Goal: Task Accomplishment & Management: Complete application form

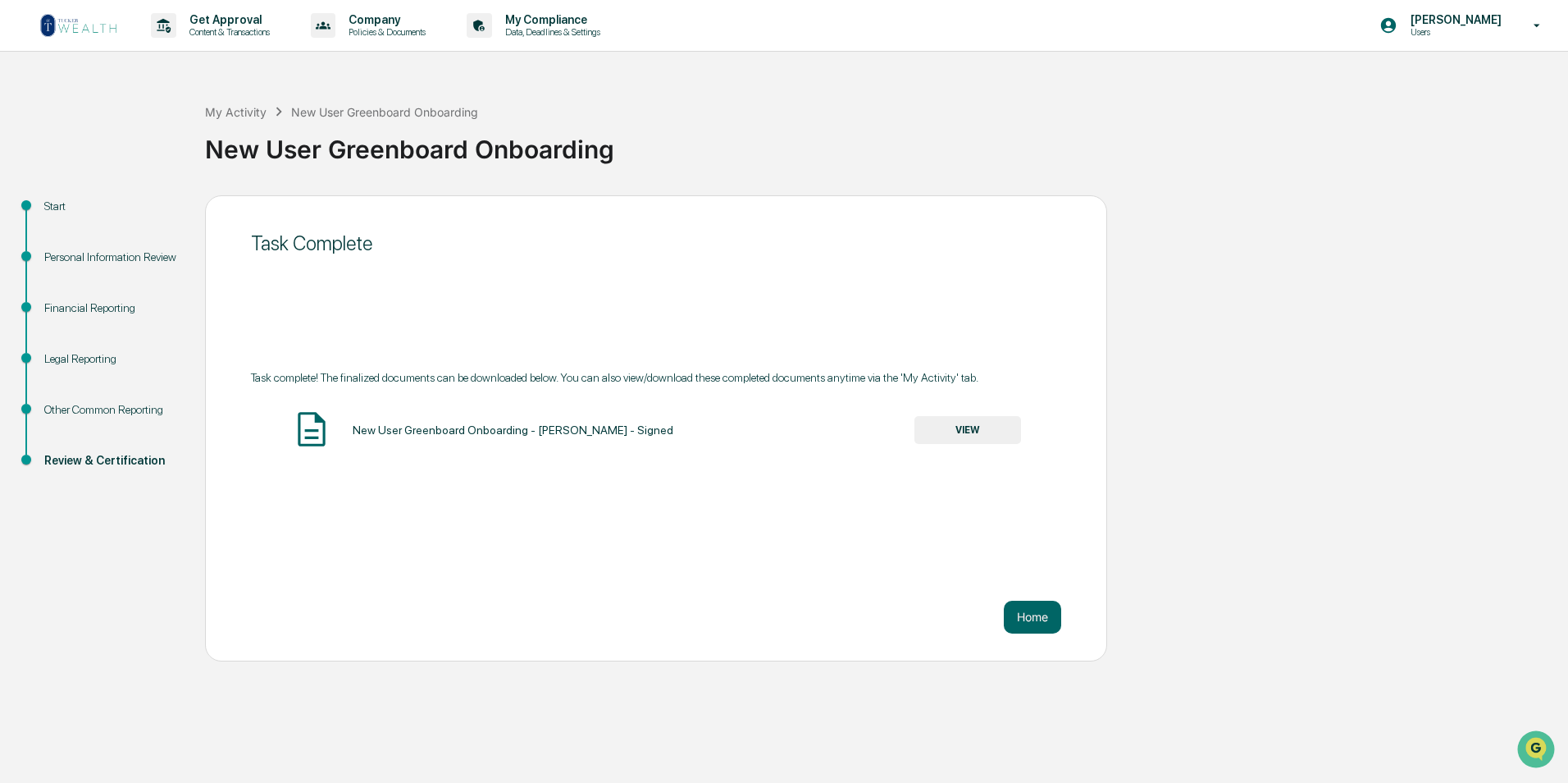
click at [110, 31] on img at bounding box center [78, 25] width 78 height 26
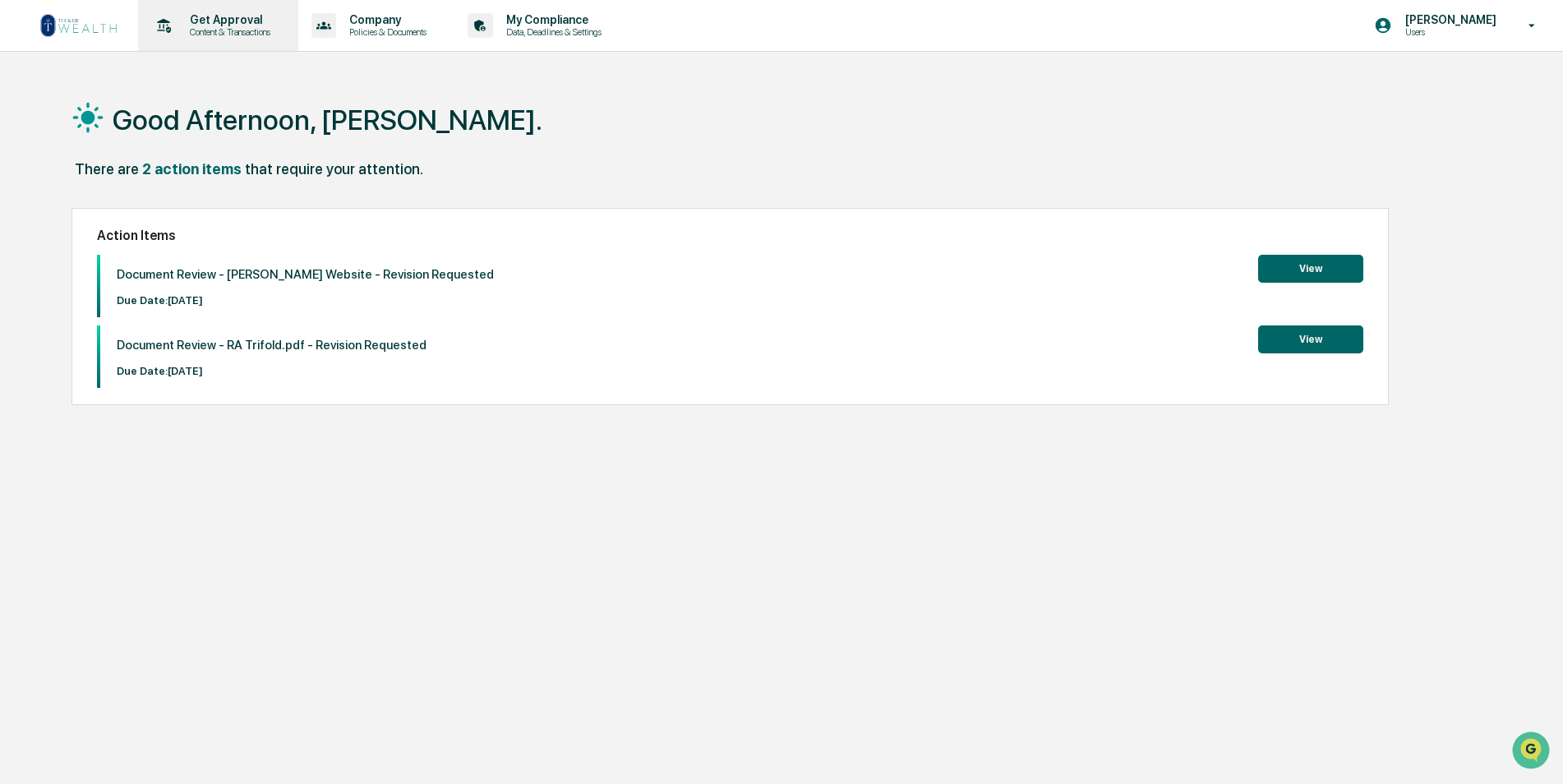
click at [214, 23] on p "Get Approval" at bounding box center [227, 19] width 102 height 13
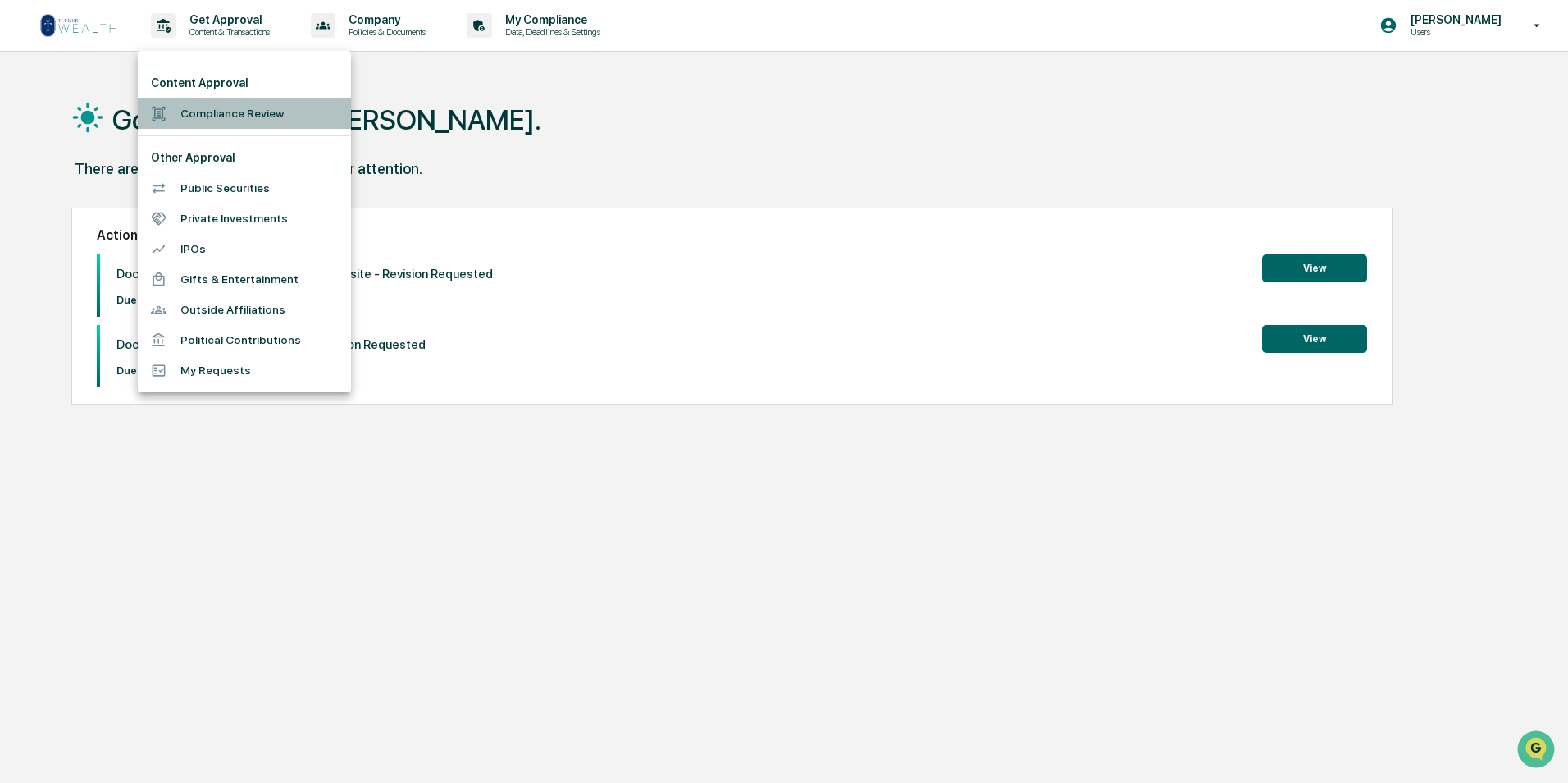
click at [246, 113] on li "Compliance Review" at bounding box center [245, 113] width 213 height 31
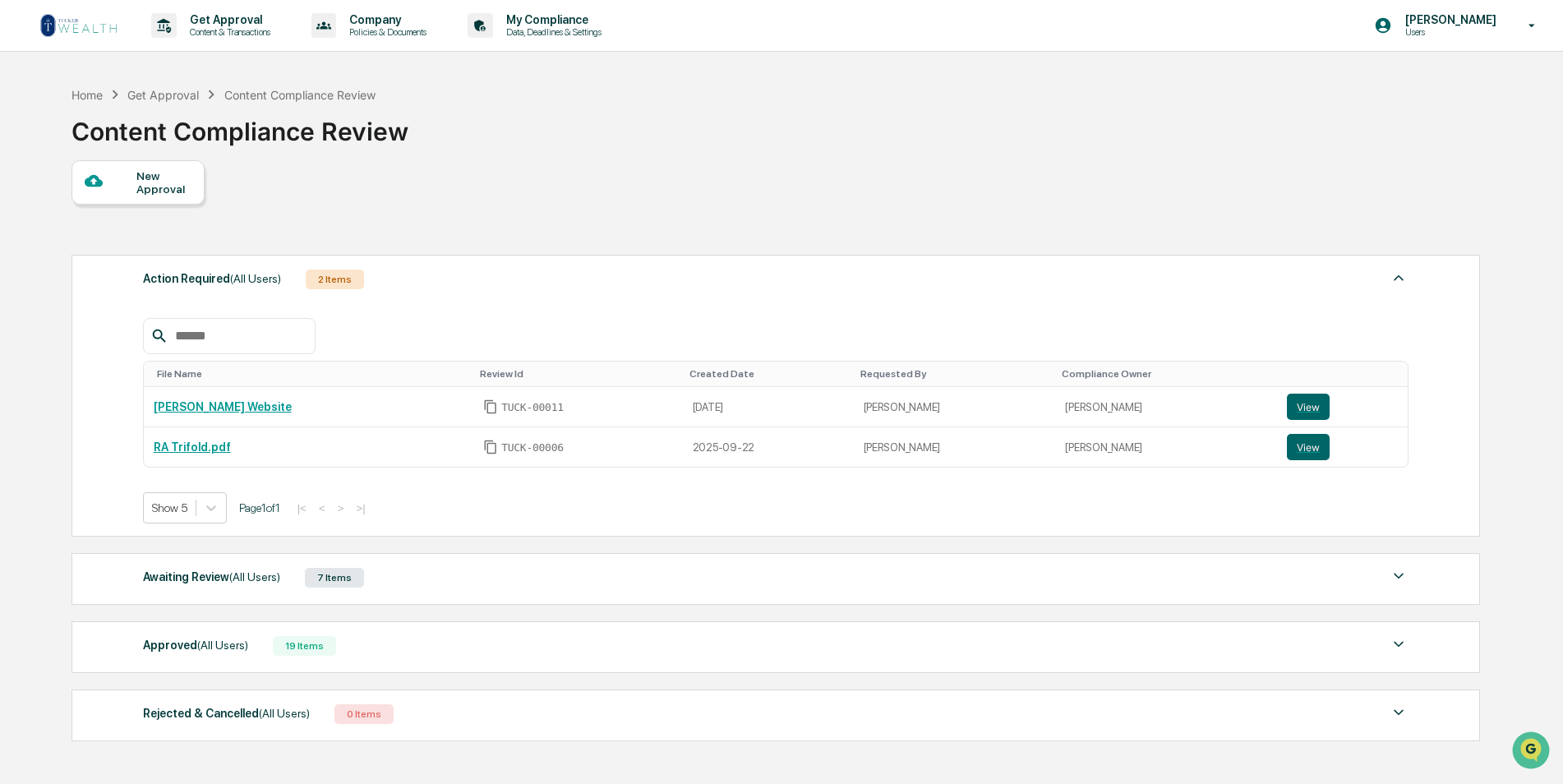
click at [121, 176] on div at bounding box center [110, 182] width 52 height 20
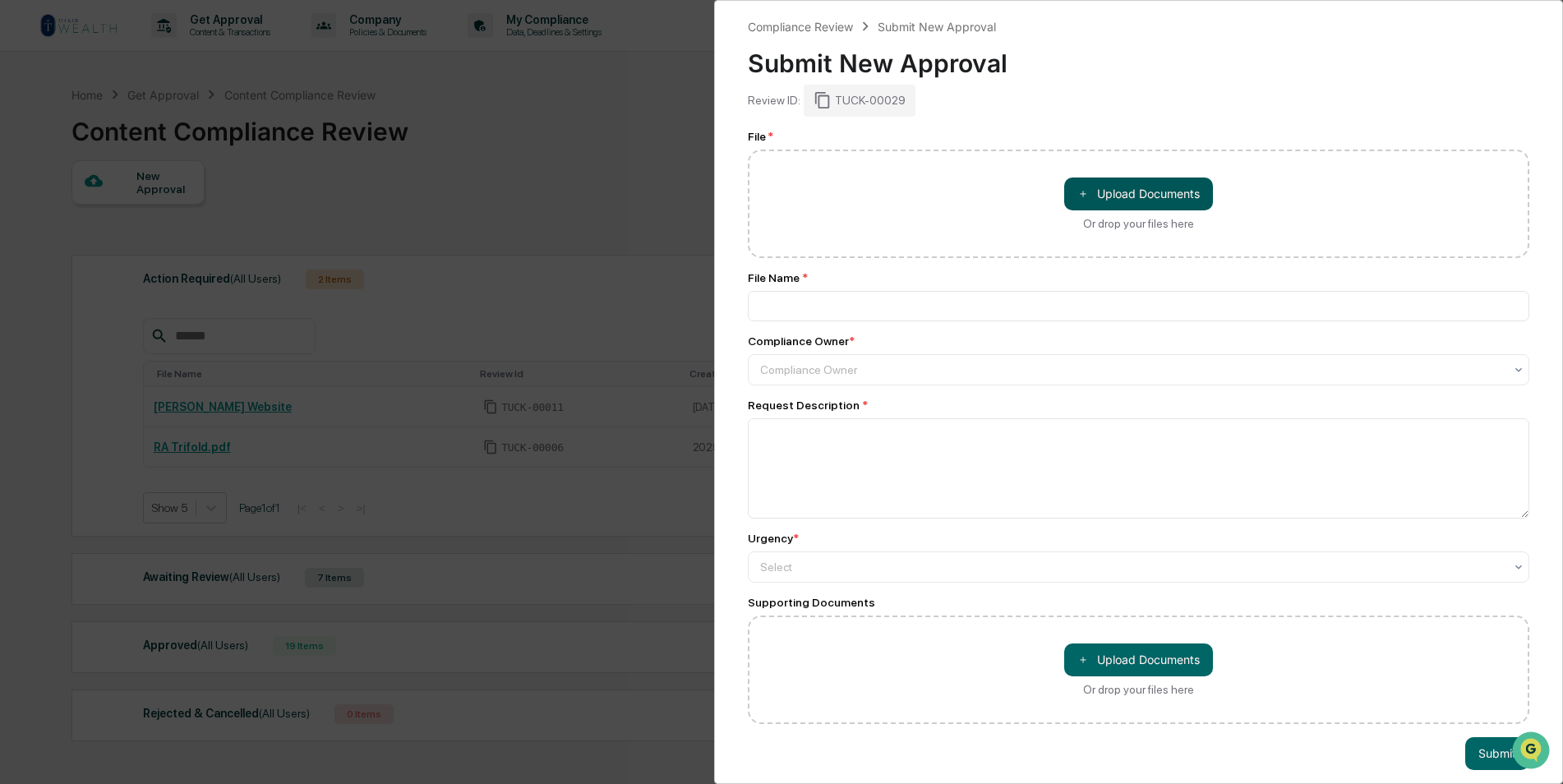
click at [1096, 196] on button "＋ Upload Documents" at bounding box center [1138, 194] width 149 height 32
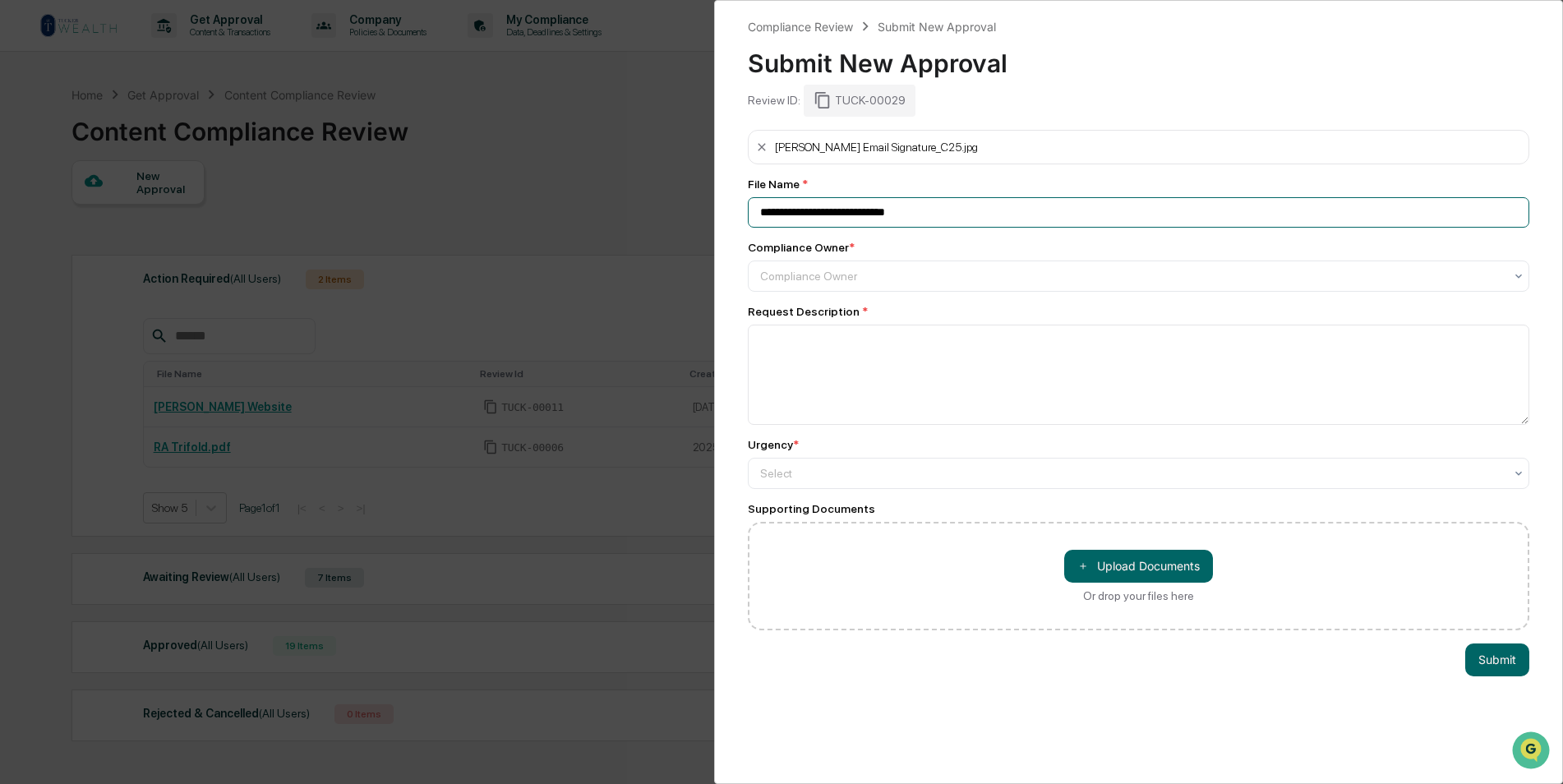
drag, startPoint x: 997, startPoint y: 211, endPoint x: 747, endPoint y: 210, distance: 250.0
click at [742, 215] on div "**********" at bounding box center [1139, 392] width 849 height 784
type input "**********"
click at [837, 281] on div at bounding box center [1132, 276] width 743 height 16
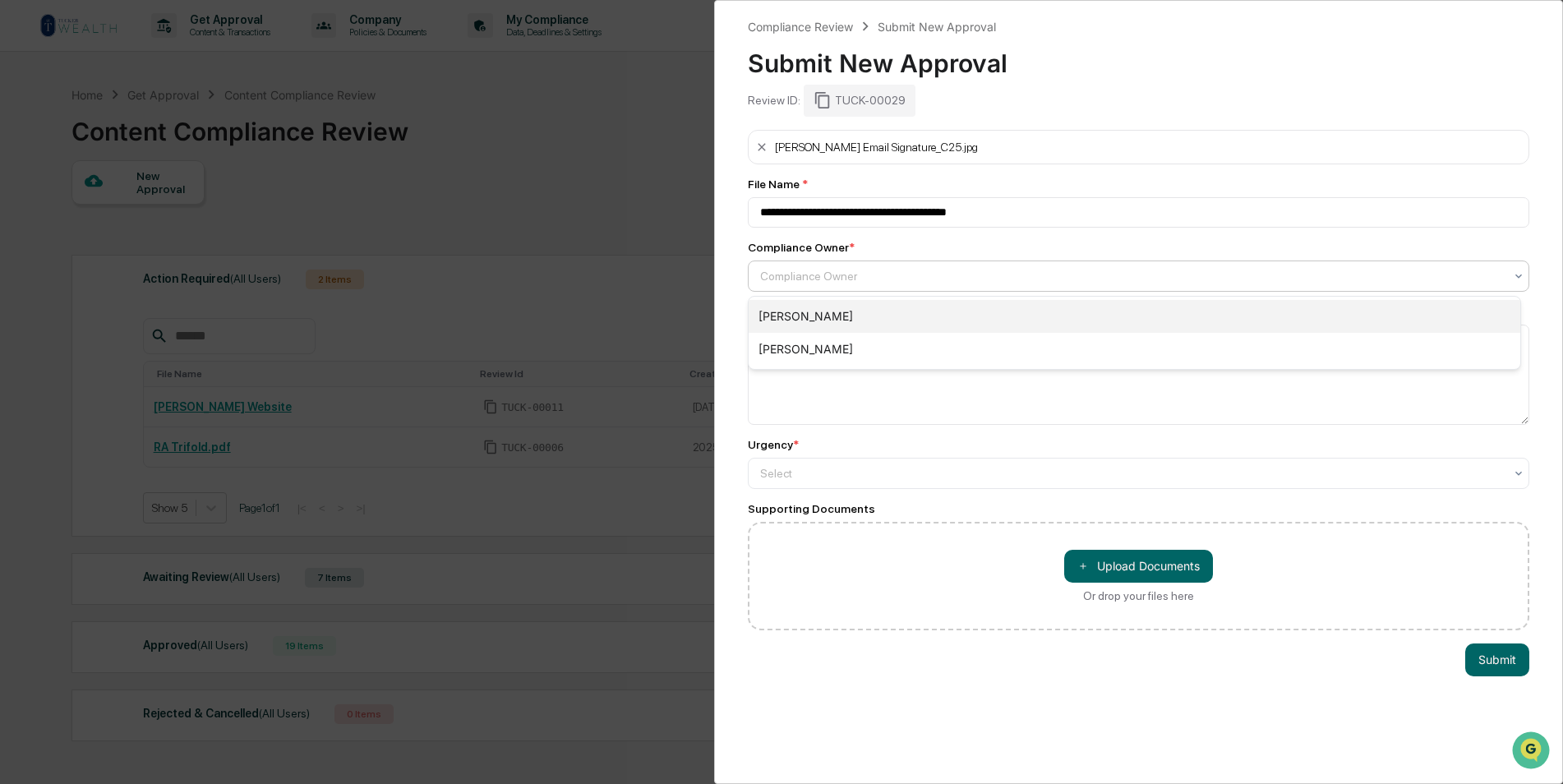
click at [835, 319] on div "[PERSON_NAME]" at bounding box center [1134, 316] width 772 height 32
click at [861, 281] on div at bounding box center [1132, 276] width 743 height 16
click at [821, 351] on div "[PERSON_NAME]" at bounding box center [1134, 349] width 772 height 32
click at [817, 363] on textarea at bounding box center [1138, 374] width 782 height 100
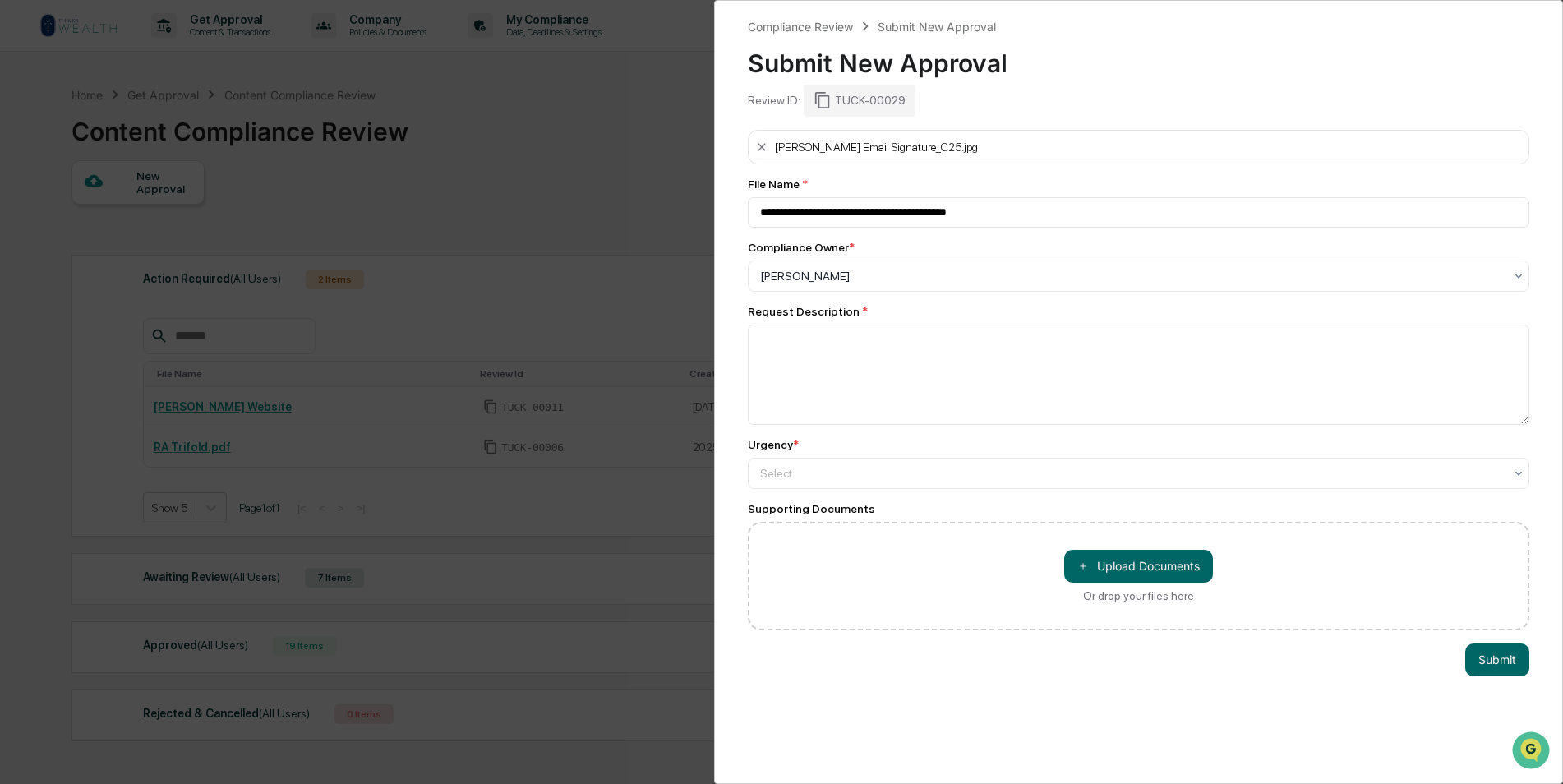
click at [1036, 494] on div "**********" at bounding box center [1138, 380] width 782 height 500
click at [1039, 478] on div at bounding box center [1132, 472] width 743 height 16
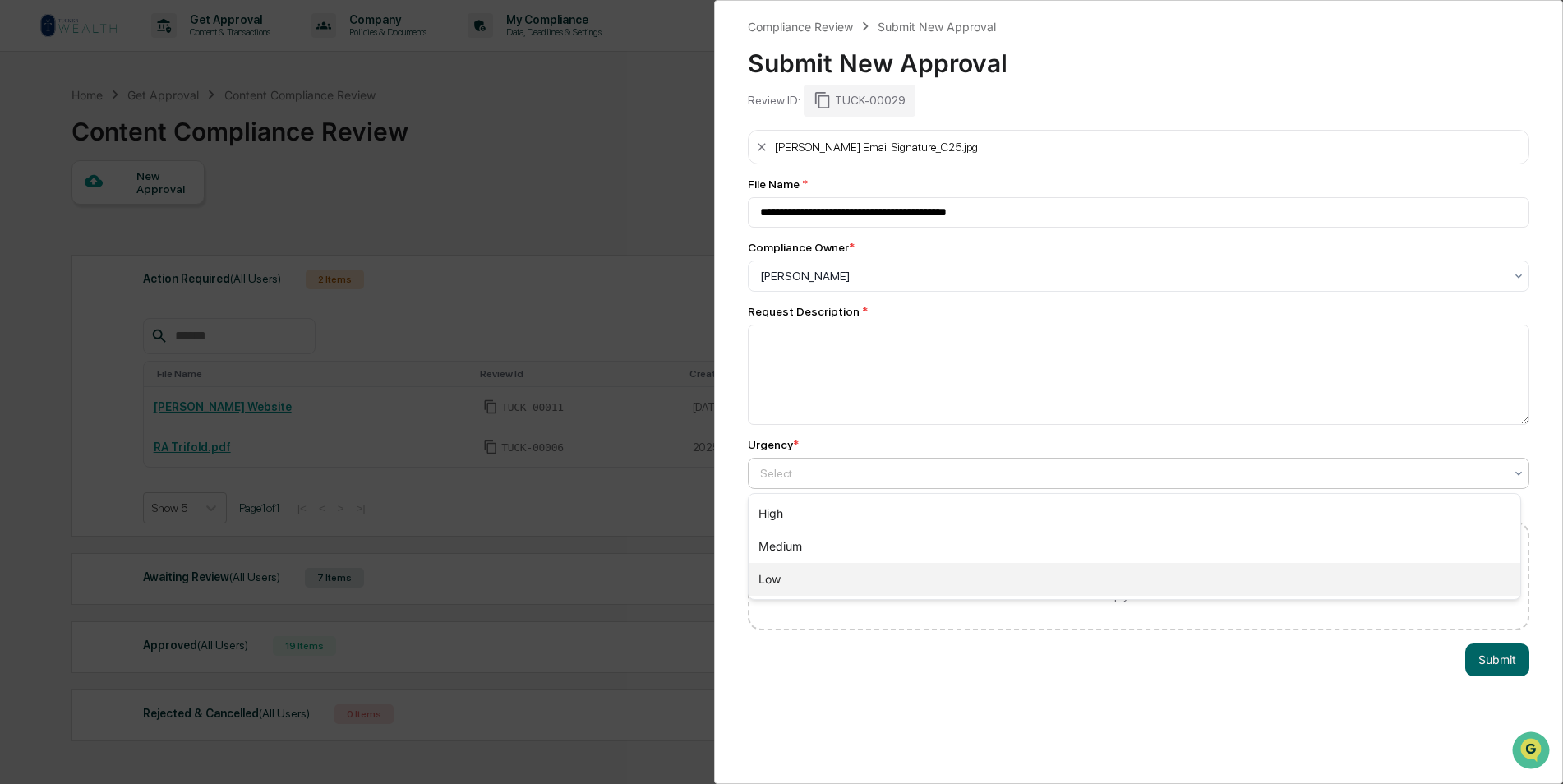
click at [956, 578] on div "Low" at bounding box center [1134, 579] width 772 height 32
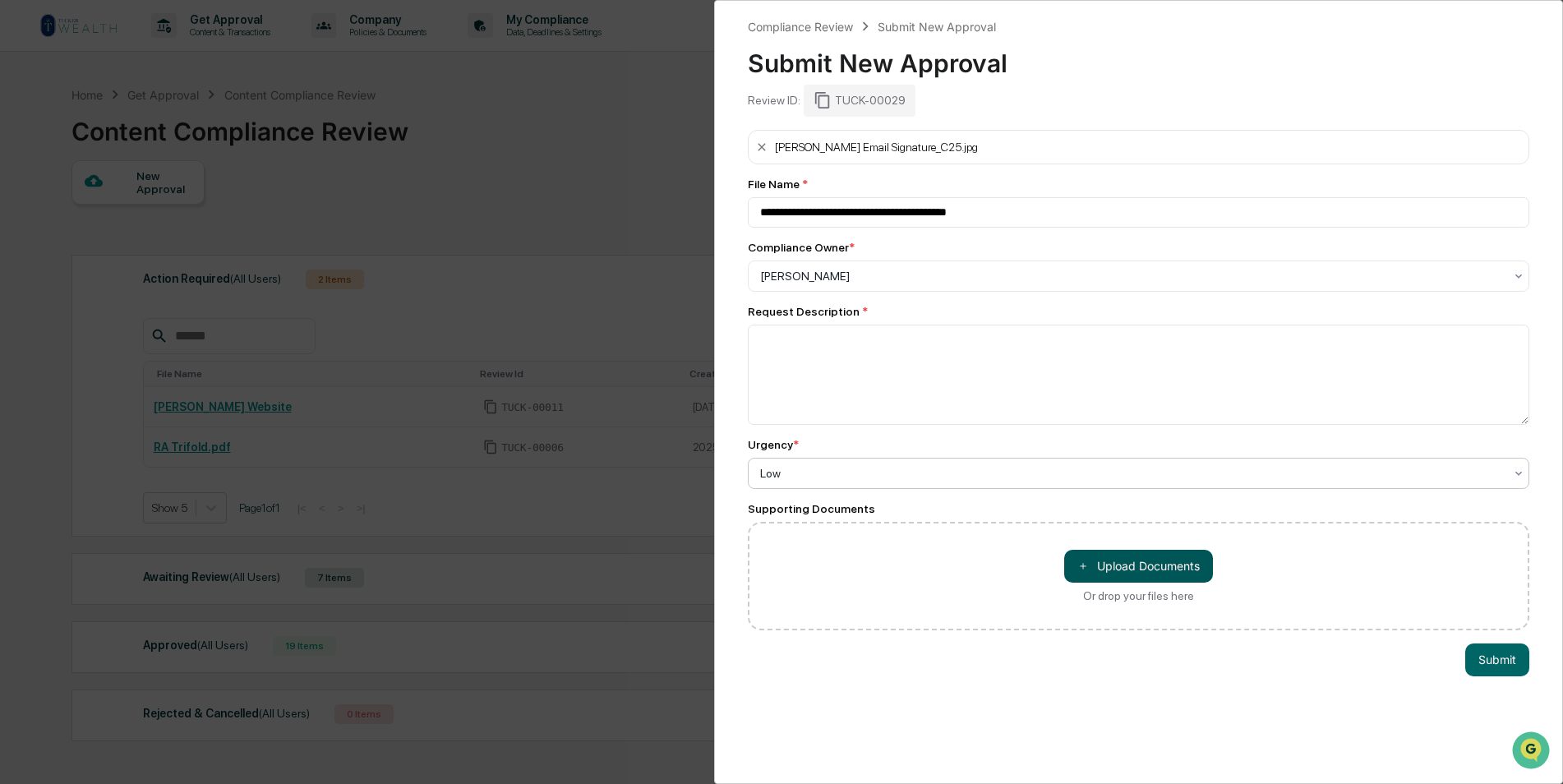
click at [1124, 569] on button "＋ Upload Documents" at bounding box center [1138, 565] width 149 height 32
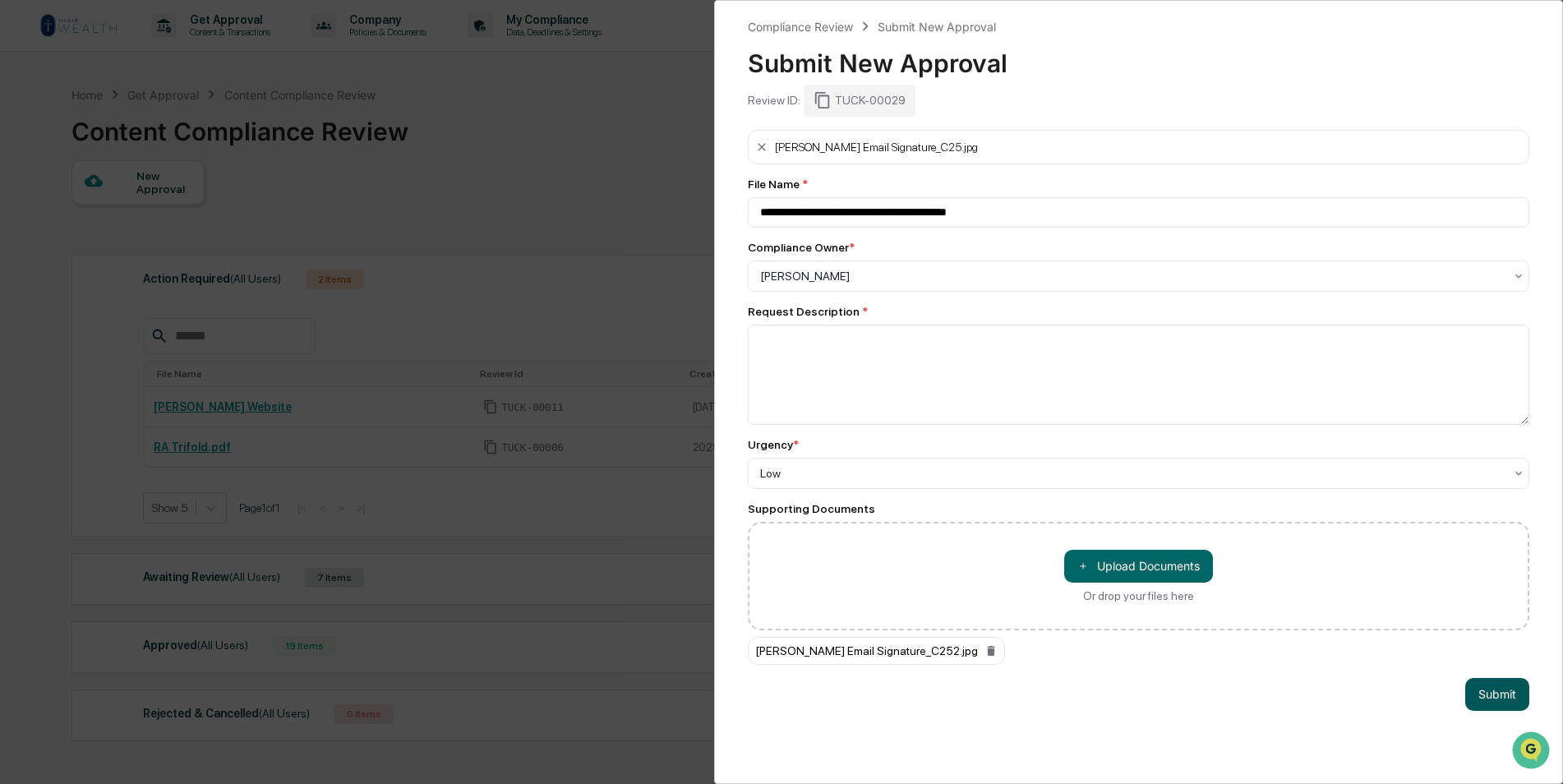
click at [1498, 690] on button "Submit" at bounding box center [1497, 693] width 64 height 32
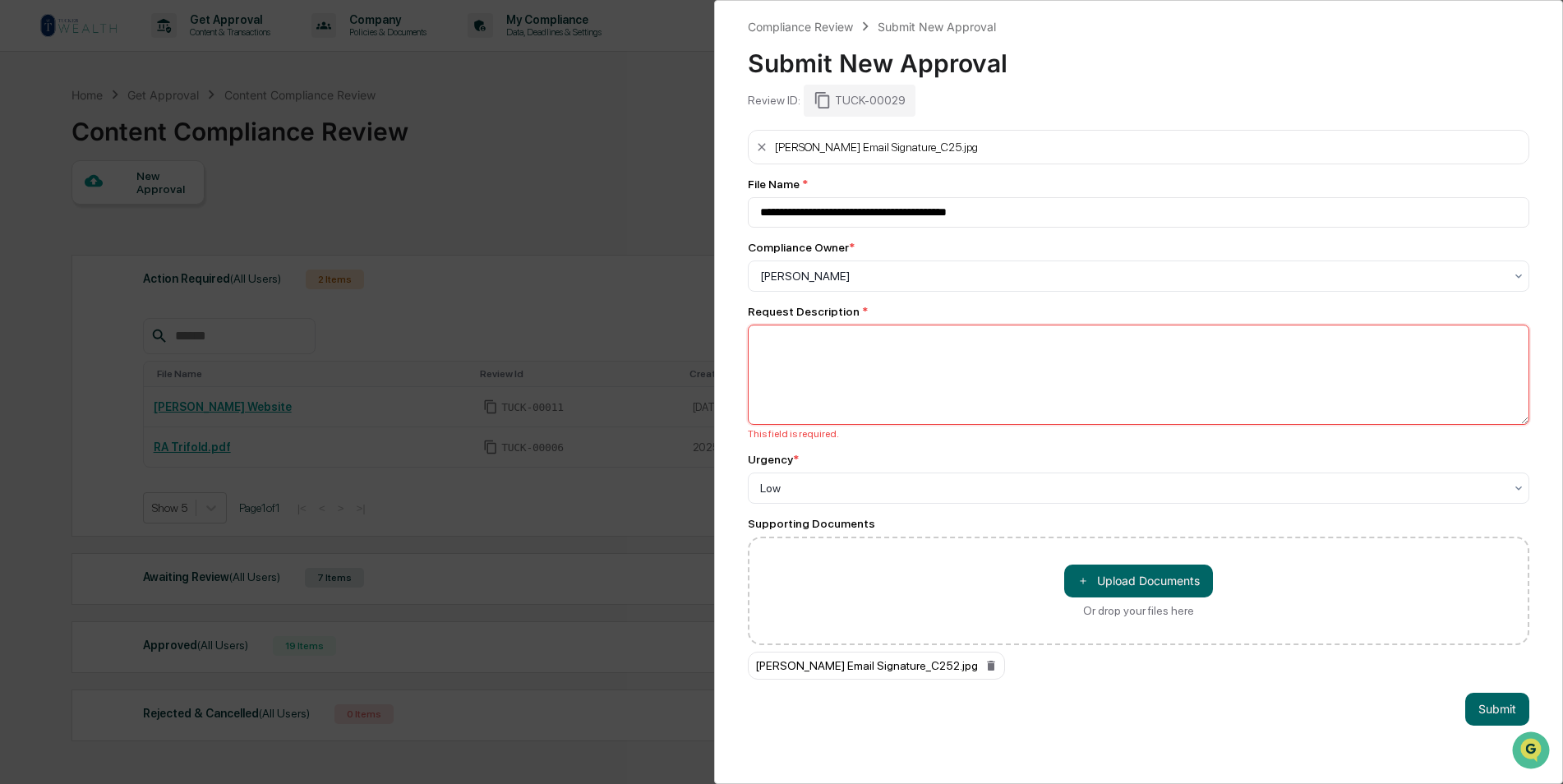
click at [902, 379] on textarea at bounding box center [1138, 374] width 782 height 100
type textarea "**********"
click at [1490, 698] on button "Submit" at bounding box center [1497, 709] width 64 height 32
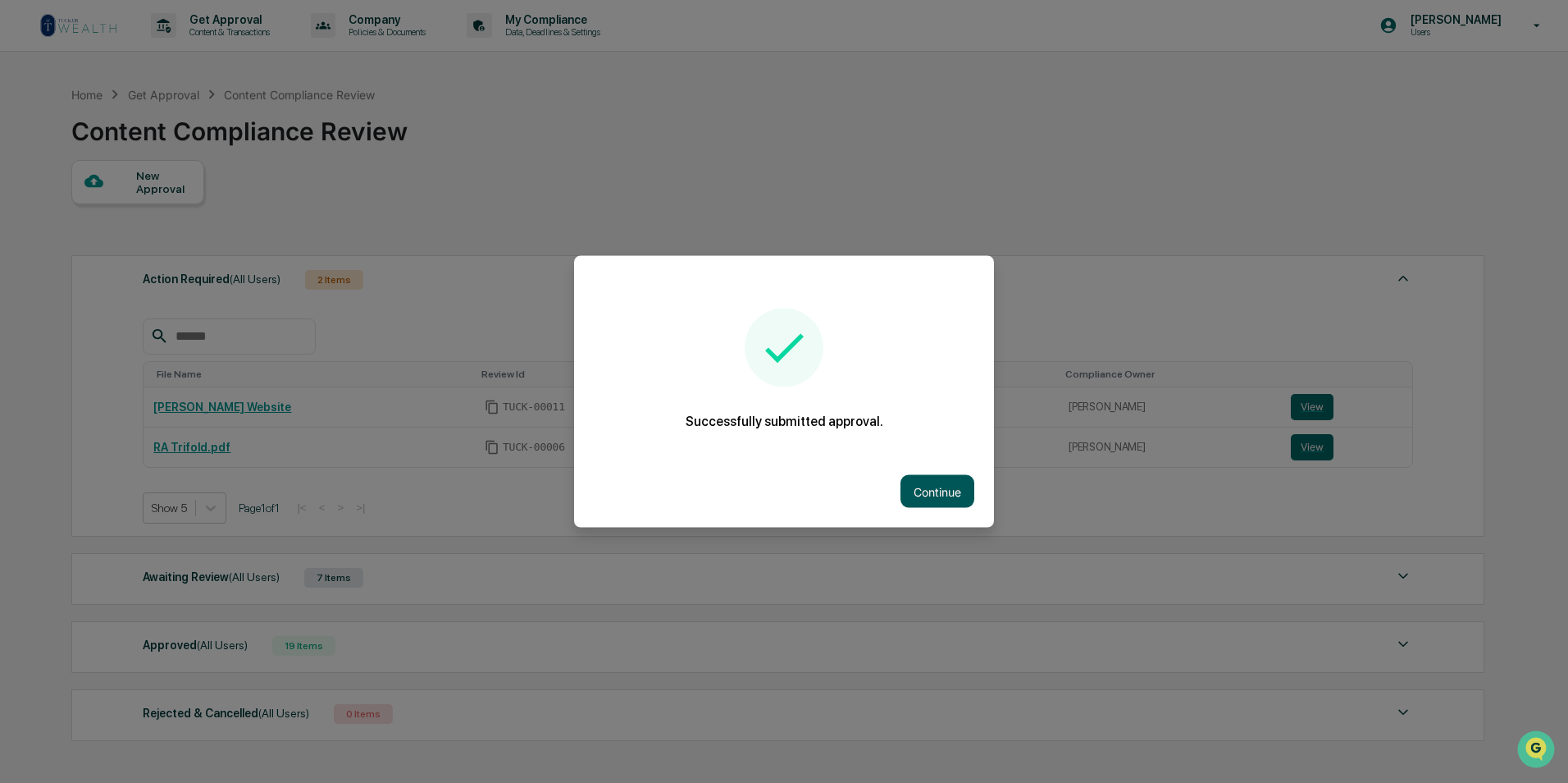
click at [934, 484] on button "Continue" at bounding box center [937, 491] width 74 height 32
